Goal: Task Accomplishment & Management: Complete application form

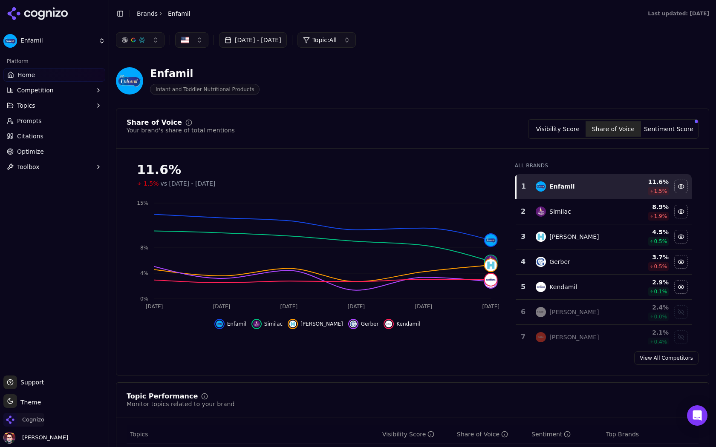
click at [33, 418] on span "Cognizo" at bounding box center [33, 420] width 22 height 8
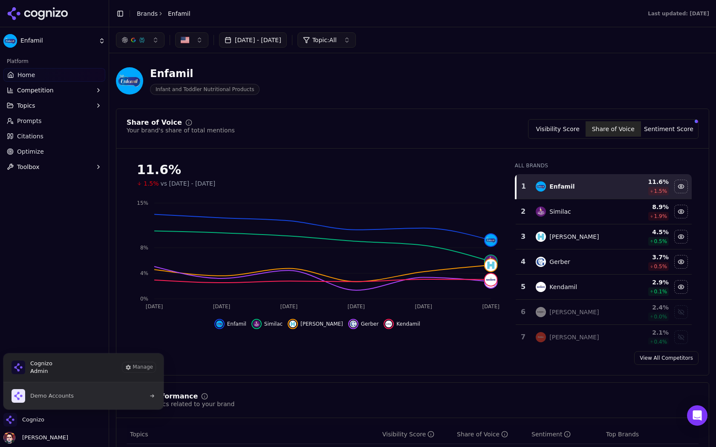
click at [93, 397] on button "Demo Accounts" at bounding box center [83, 396] width 161 height 27
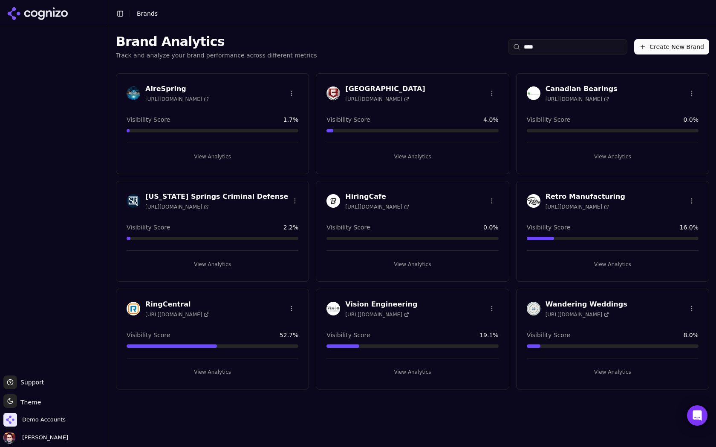
type input "****"
click at [683, 47] on button "Create New Brand" at bounding box center [671, 46] width 75 height 15
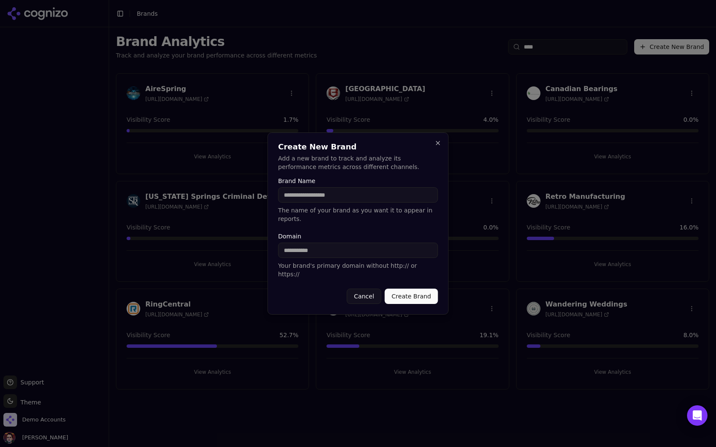
click at [324, 196] on input "Brand Name" at bounding box center [358, 194] width 160 height 15
click at [318, 198] on input "Brand Name" at bounding box center [358, 194] width 160 height 15
type input "****"
type input "********"
click at [416, 294] on button "Create Brand" at bounding box center [411, 296] width 53 height 15
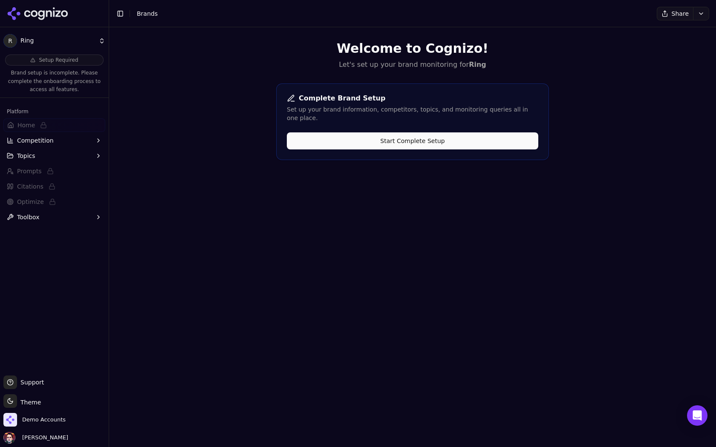
click at [393, 134] on button "Start Complete Setup" at bounding box center [412, 141] width 251 height 17
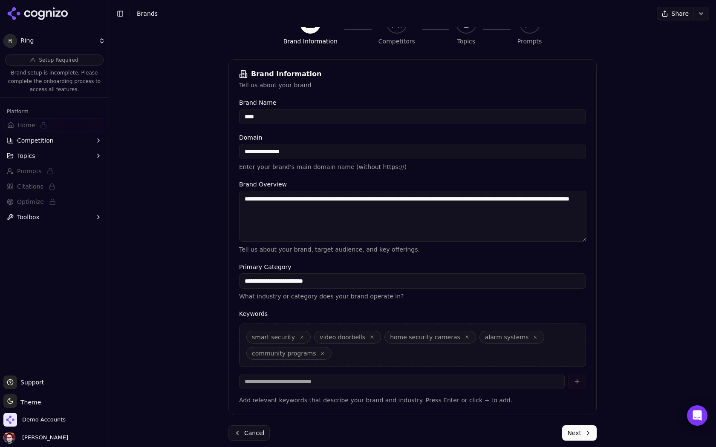
scroll to position [101, 0]
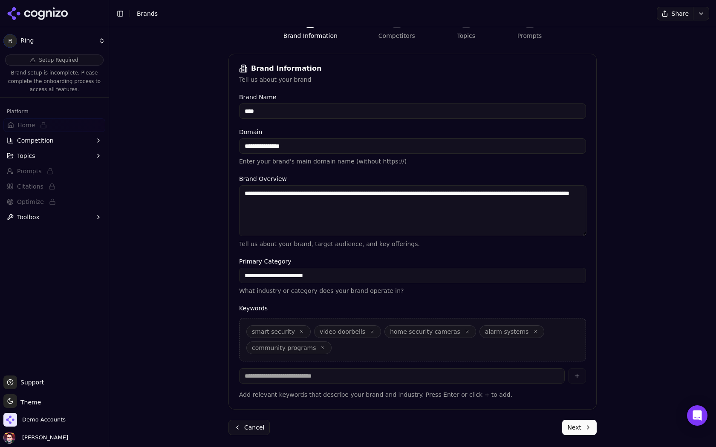
click at [585, 432] on button "Next" at bounding box center [579, 427] width 35 height 15
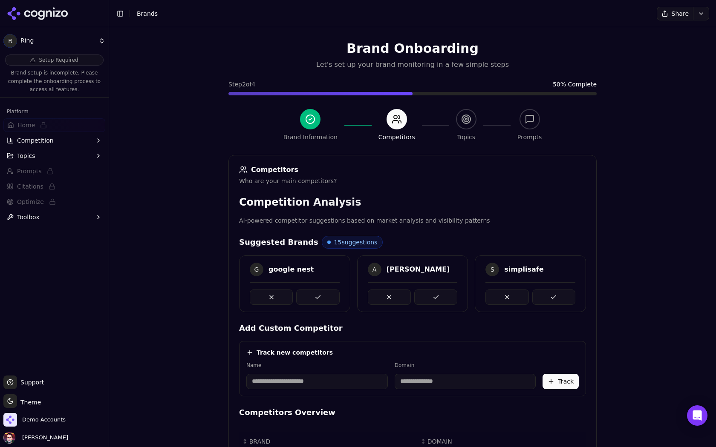
scroll to position [99, 0]
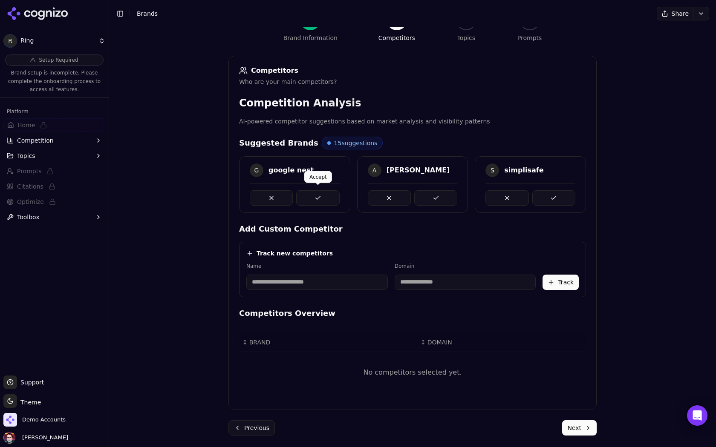
click at [329, 192] on button at bounding box center [317, 197] width 43 height 15
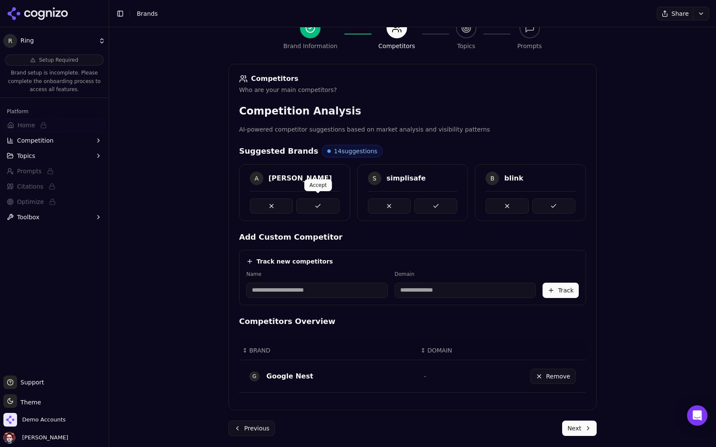
click at [323, 203] on button at bounding box center [317, 206] width 43 height 15
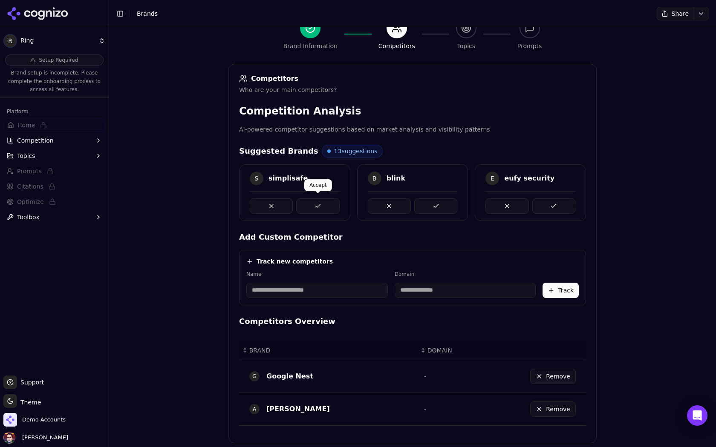
click at [328, 202] on button at bounding box center [317, 206] width 43 height 15
click at [331, 204] on button at bounding box center [317, 206] width 43 height 15
click at [333, 205] on button at bounding box center [317, 206] width 43 height 15
click at [326, 202] on button at bounding box center [317, 206] width 43 height 15
click at [336, 202] on button at bounding box center [317, 206] width 43 height 15
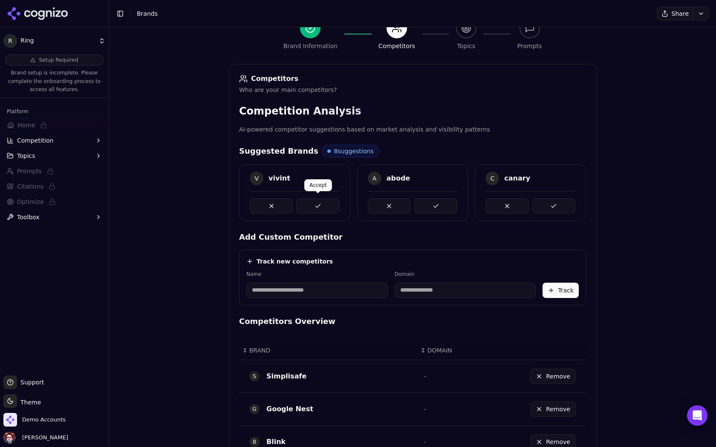
click at [324, 202] on button at bounding box center [317, 206] width 43 height 15
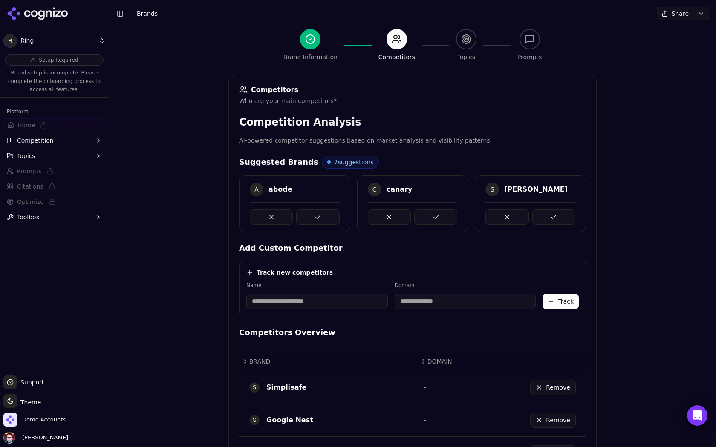
scroll to position [89, 0]
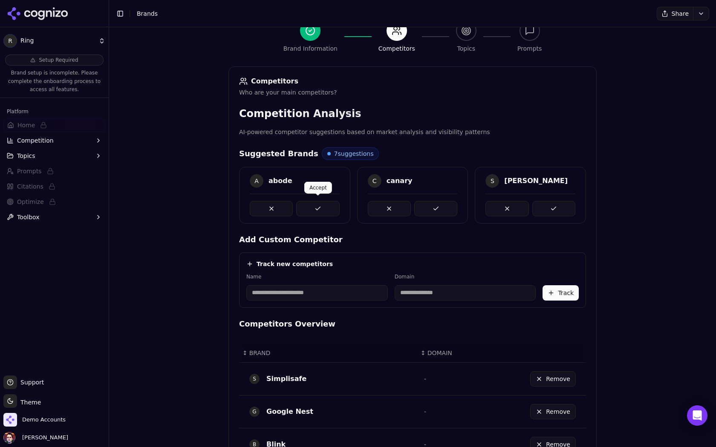
click at [321, 210] on button at bounding box center [317, 208] width 43 height 15
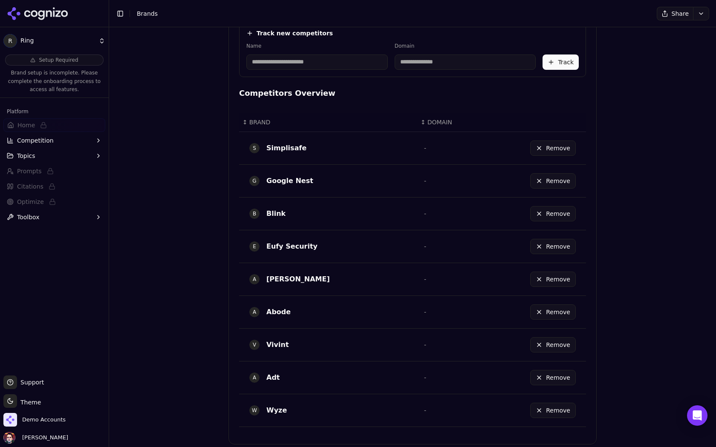
scroll to position [352, 0]
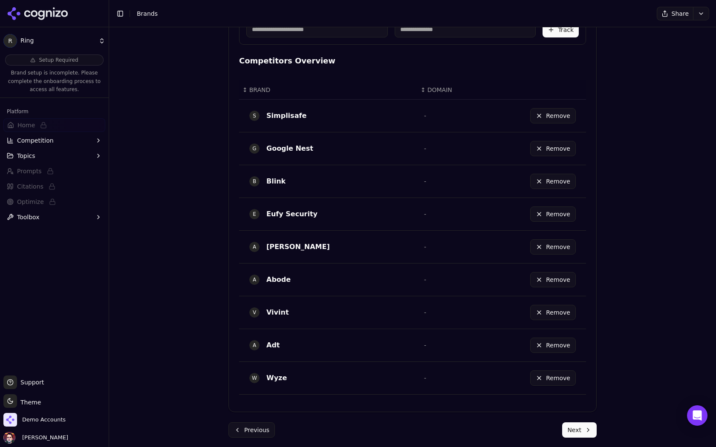
click at [571, 415] on form "Competitors Who are your main competitors? Competition Analysis AI-powered comp…" at bounding box center [412, 120] width 368 height 635
click at [571, 427] on button "Next" at bounding box center [579, 430] width 35 height 15
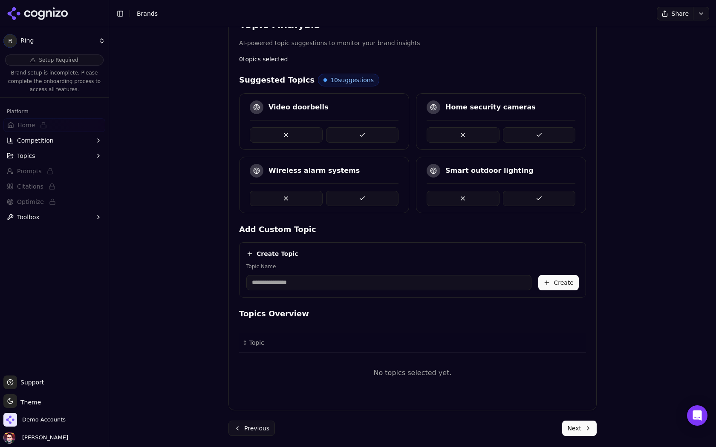
scroll to position [133, 0]
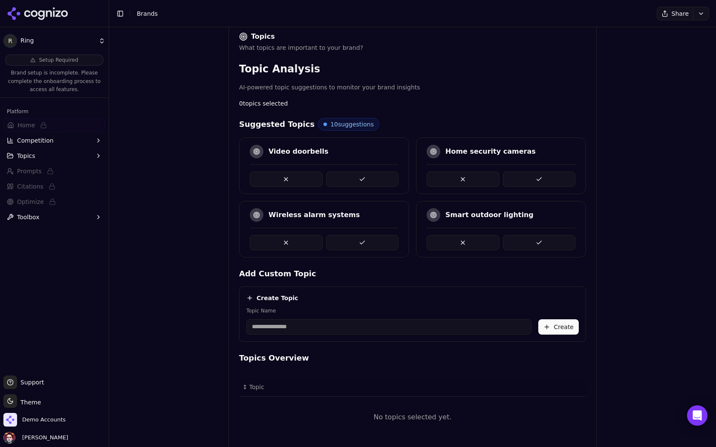
click at [384, 246] on button at bounding box center [362, 242] width 73 height 15
click at [372, 176] on button at bounding box center [362, 179] width 73 height 15
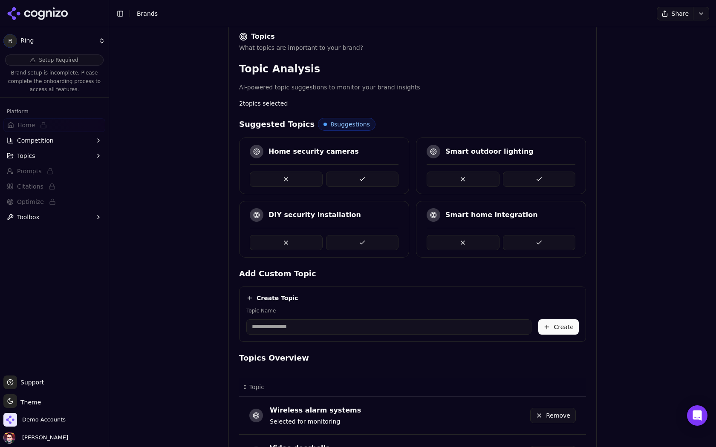
click at [391, 172] on button at bounding box center [362, 179] width 73 height 15
click at [370, 172] on button at bounding box center [362, 179] width 73 height 15
click at [374, 176] on button at bounding box center [362, 179] width 73 height 15
click at [362, 176] on button at bounding box center [362, 179] width 73 height 15
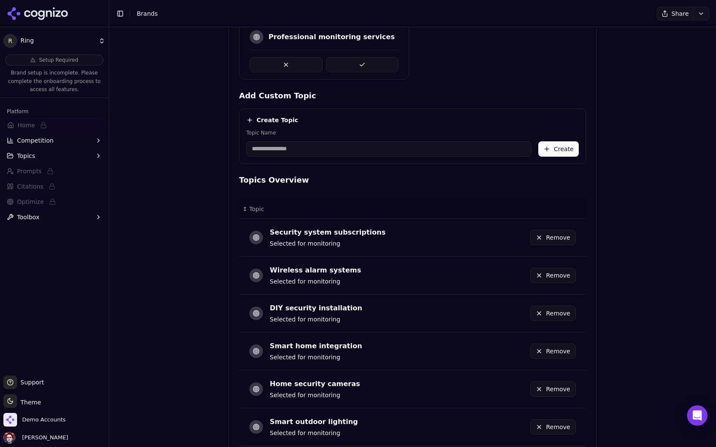
scroll to position [401, 0]
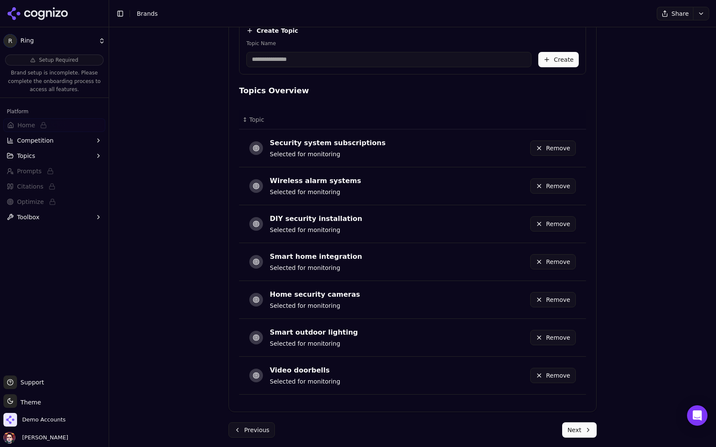
click at [575, 423] on button "Next" at bounding box center [579, 430] width 35 height 15
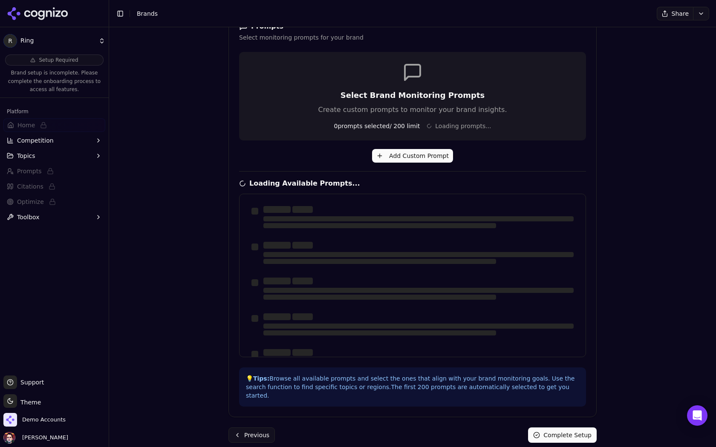
scroll to position [0, 0]
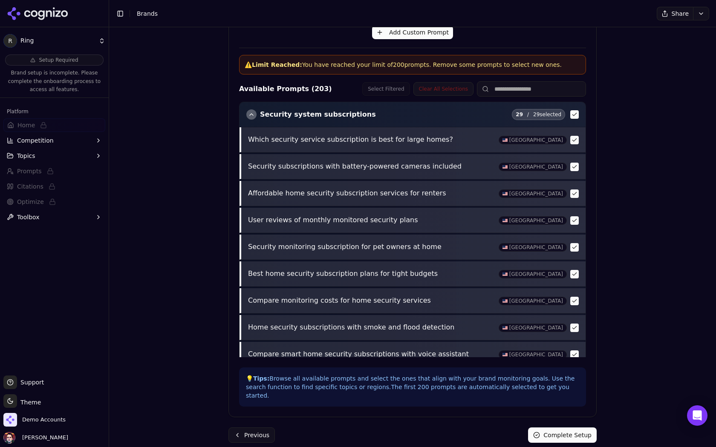
click at [482, 119] on div "Security system subscriptions 29 / 29 selected" at bounding box center [412, 114] width 346 height 25
click at [249, 114] on div "button" at bounding box center [251, 115] width 10 height 10
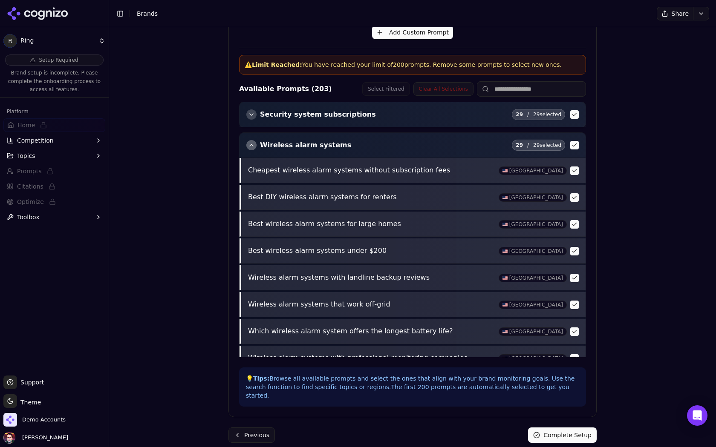
click at [250, 142] on div "button" at bounding box center [251, 145] width 10 height 10
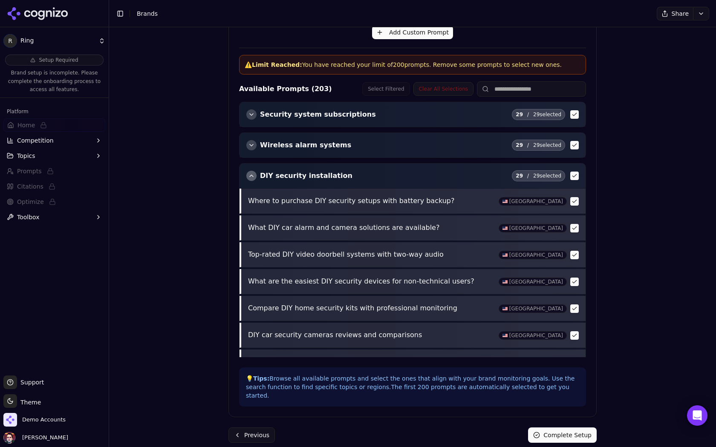
click at [249, 172] on div "button" at bounding box center [251, 176] width 10 height 10
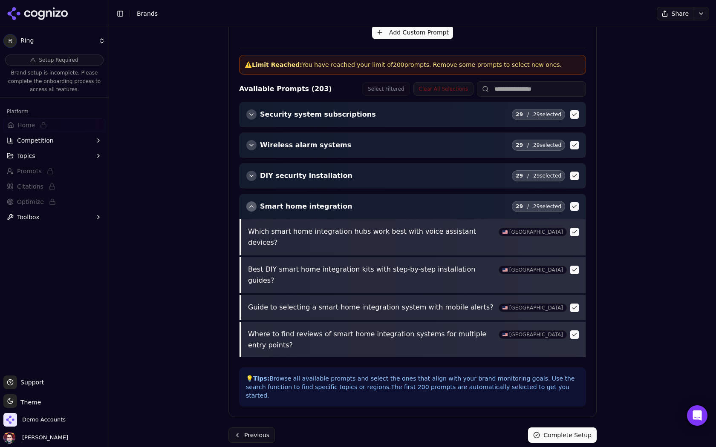
click at [254, 207] on div "button" at bounding box center [251, 207] width 10 height 10
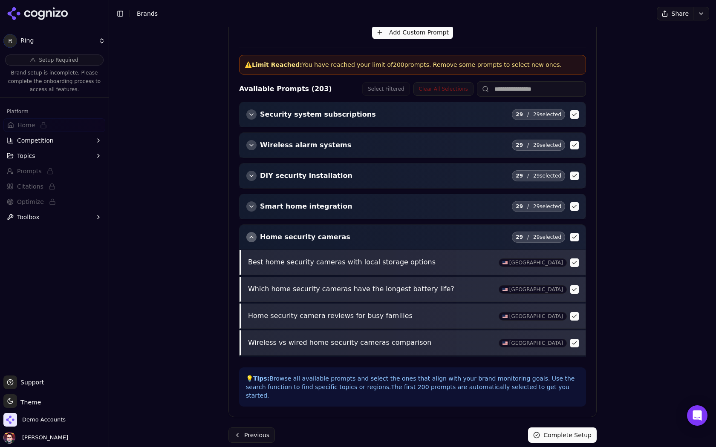
click at [252, 236] on div "button" at bounding box center [251, 237] width 10 height 10
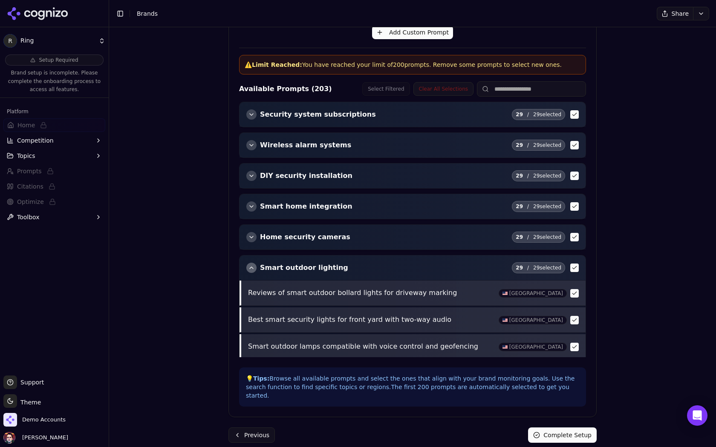
click at [251, 263] on div "button" at bounding box center [251, 268] width 10 height 10
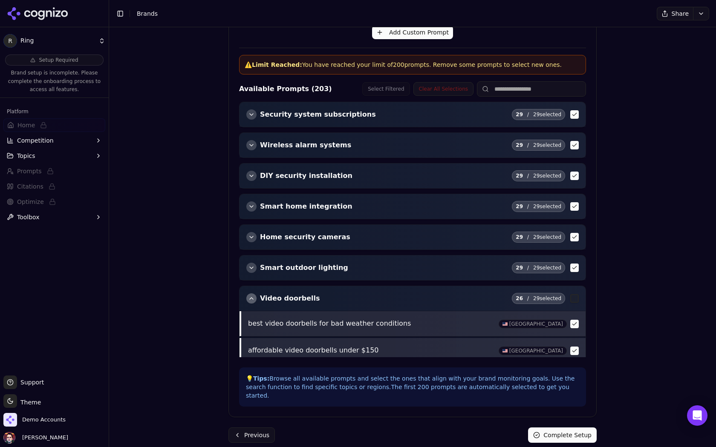
click at [252, 296] on div "button" at bounding box center [251, 299] width 10 height 10
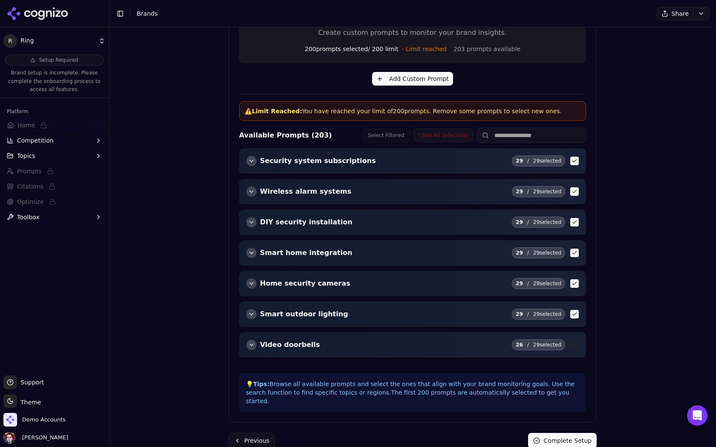
click at [573, 341] on doorbells "button" at bounding box center [574, 345] width 9 height 9
click at [575, 312] on lighting "button" at bounding box center [574, 314] width 9 height 9
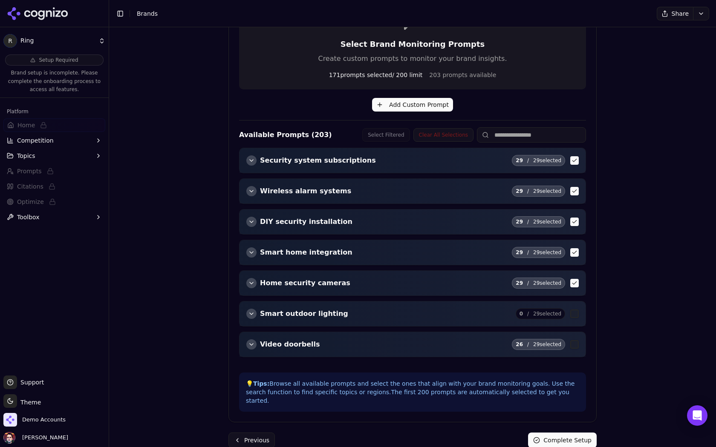
click at [575, 340] on doorbells "button" at bounding box center [574, 344] width 9 height 9
click at [259, 309] on button "Smart outdoor lighting" at bounding box center [297, 314] width 102 height 10
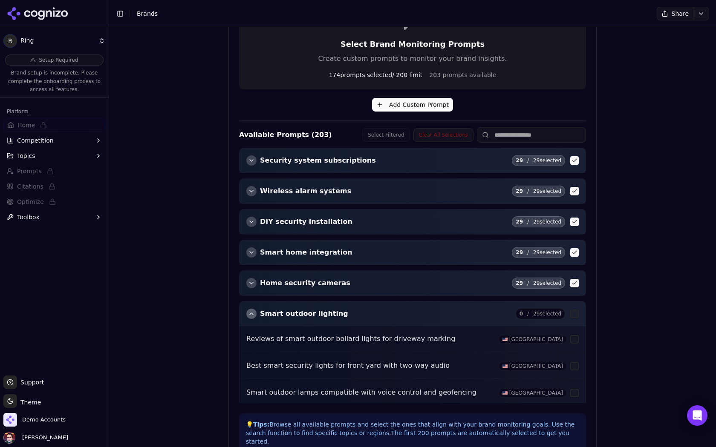
click at [255, 309] on div "button" at bounding box center [251, 314] width 10 height 10
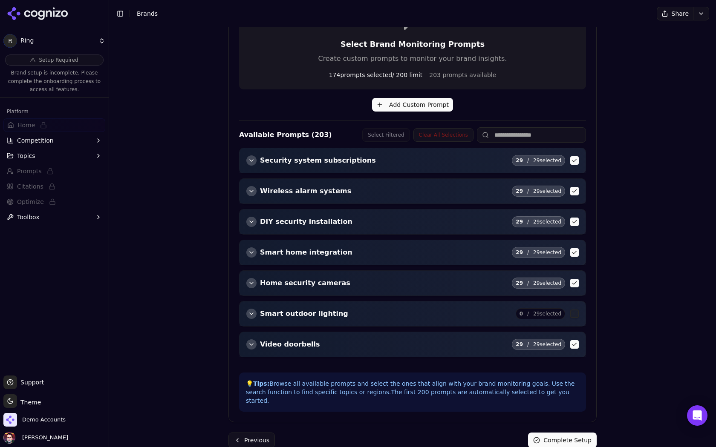
click at [559, 433] on button "Complete Setup" at bounding box center [562, 440] width 69 height 15
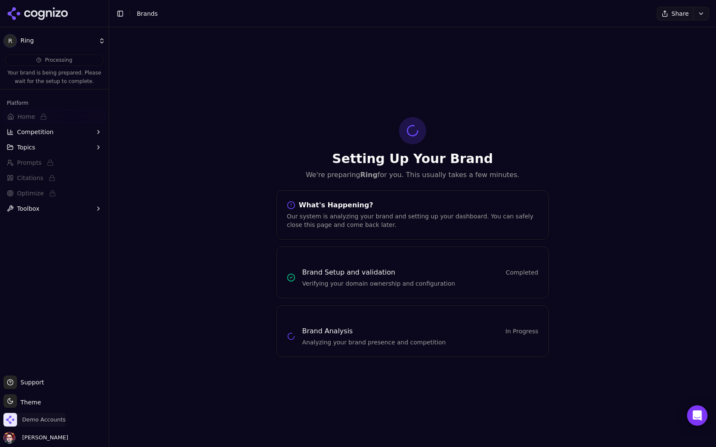
click at [50, 418] on span "Demo Accounts" at bounding box center [43, 420] width 43 height 8
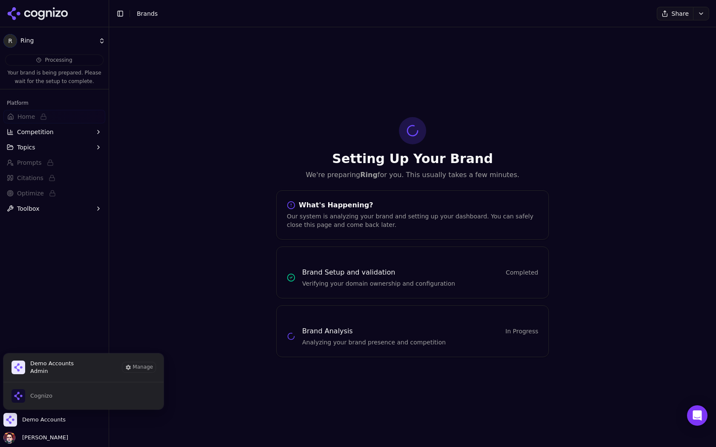
click at [161, 124] on div "Setting Up Your Brand We're preparing Ring for you. This usually takes a few mi…" at bounding box center [412, 237] width 607 height 420
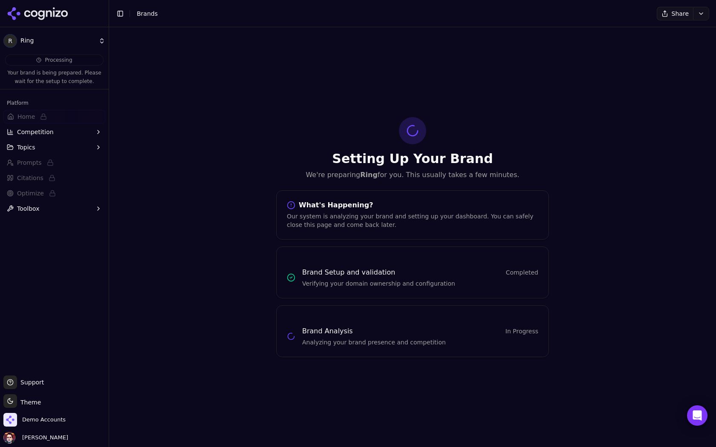
click at [87, 44] on html "R Ring Processing Your brand is being prepared. Please wait for the setup to co…" at bounding box center [358, 223] width 716 height 447
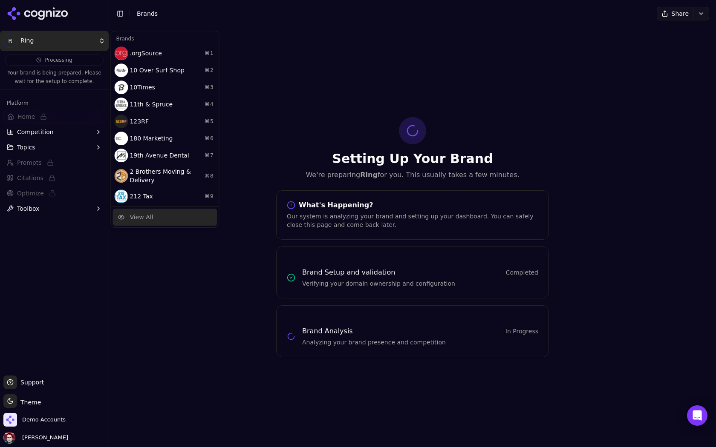
click at [190, 220] on div "View All" at bounding box center [164, 217] width 104 height 17
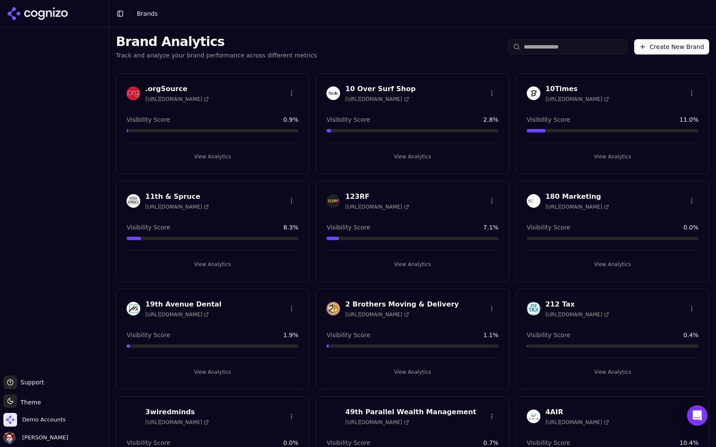
click at [565, 49] on input "search" at bounding box center [567, 46] width 119 height 15
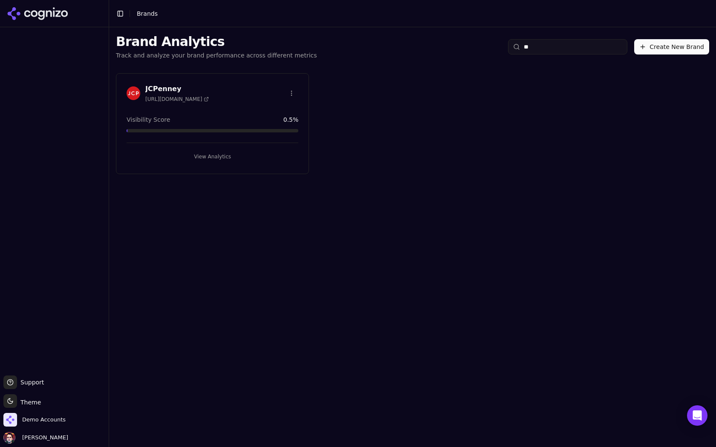
type input "**"
click at [265, 163] on div "JCPenney [URL][DOMAIN_NAME] Visibility Score 0.5 % View Analytics" at bounding box center [212, 123] width 193 height 101
click at [267, 155] on button "View Analytics" at bounding box center [213, 157] width 172 height 14
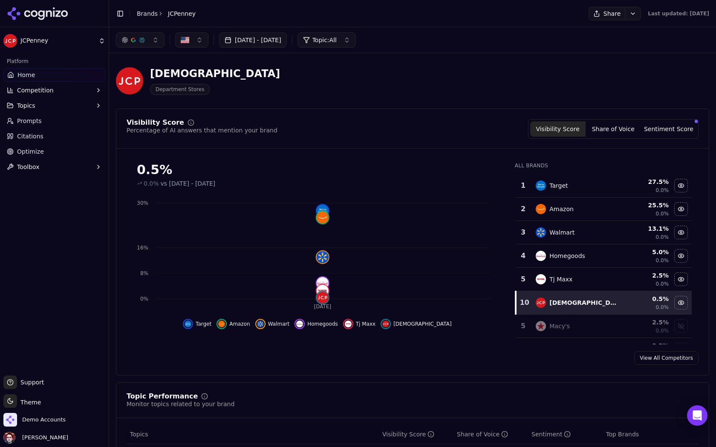
click at [70, 87] on button "Competition" at bounding box center [54, 91] width 102 height 14
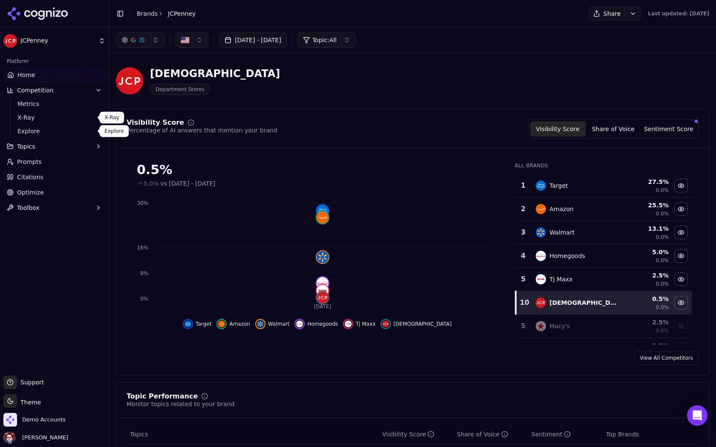
click at [67, 127] on span "Explore" at bounding box center [54, 131] width 74 height 9
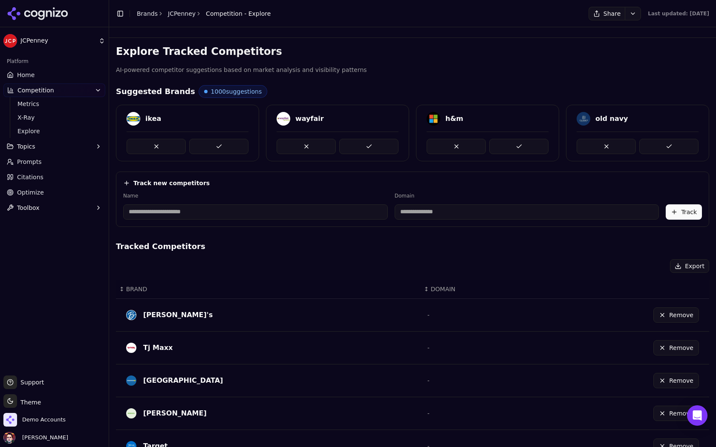
click at [50, 73] on link "Home" at bounding box center [54, 75] width 102 height 14
